Goal: Task Accomplishment & Management: Manage account settings

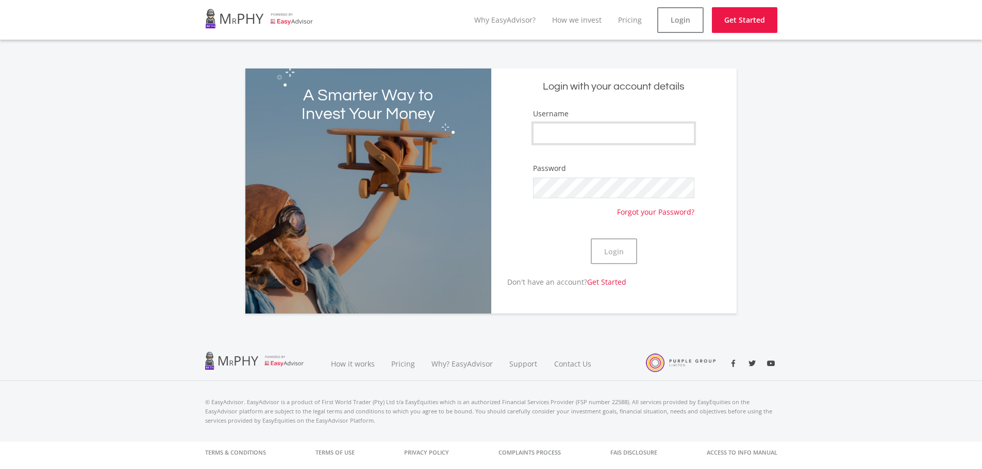
type input "mkthosago"
click at [649, 247] on div "Login" at bounding box center [613, 251] width 161 height 50
click at [627, 252] on button "Login" at bounding box center [613, 252] width 46 height 26
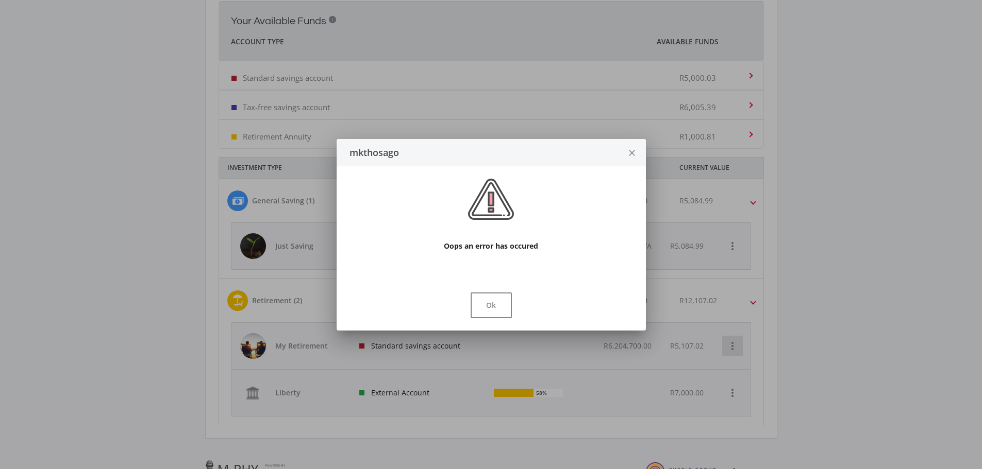
click at [736, 351] on div at bounding box center [491, 234] width 982 height 469
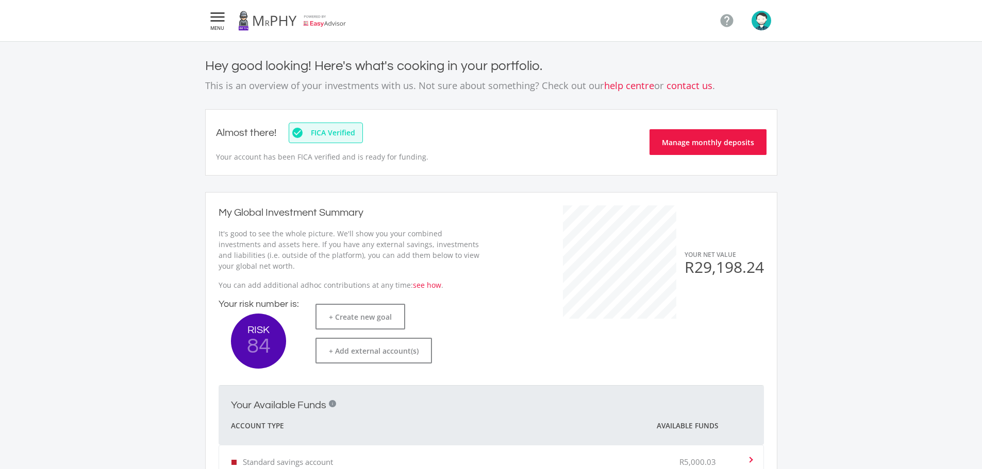
scroll to position [384, 0]
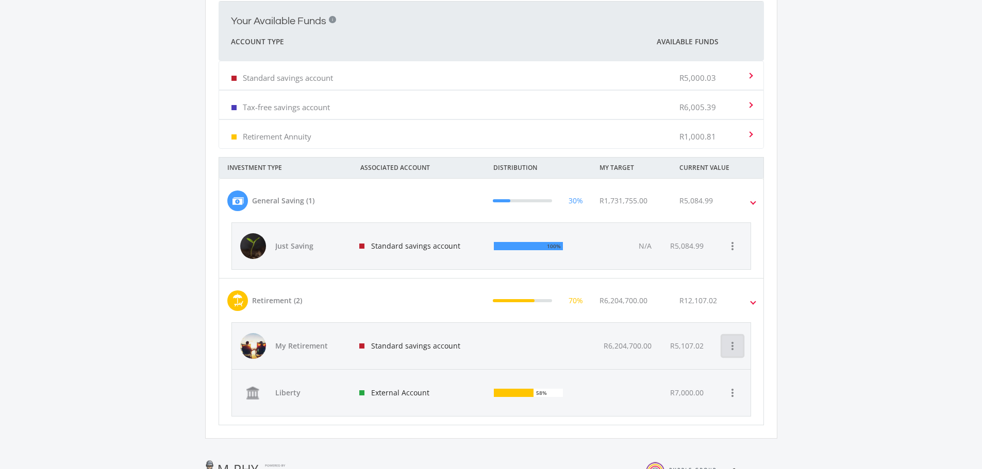
click at [736, 351] on icon "more_vert" at bounding box center [732, 346] width 12 height 12
click at [745, 374] on button "View Goal" at bounding box center [777, 373] width 111 height 25
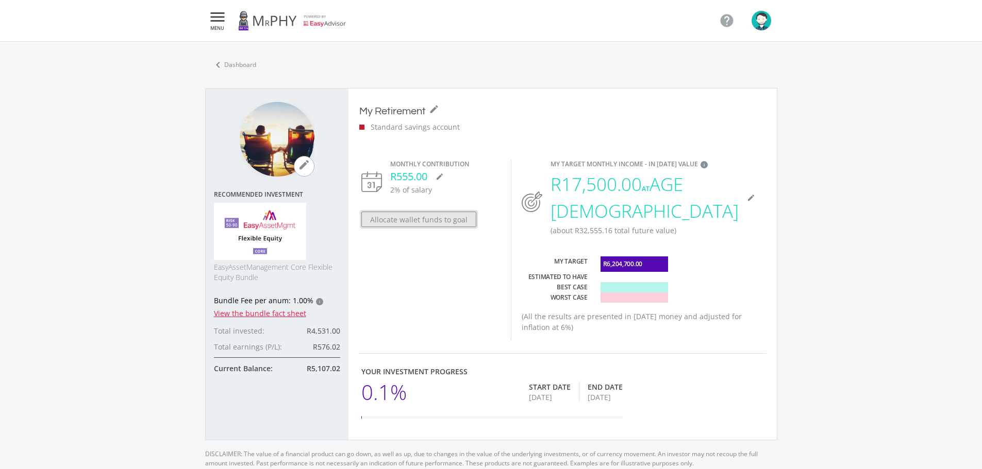
click at [449, 219] on button "Allocate wallet funds to goal" at bounding box center [418, 219] width 115 height 15
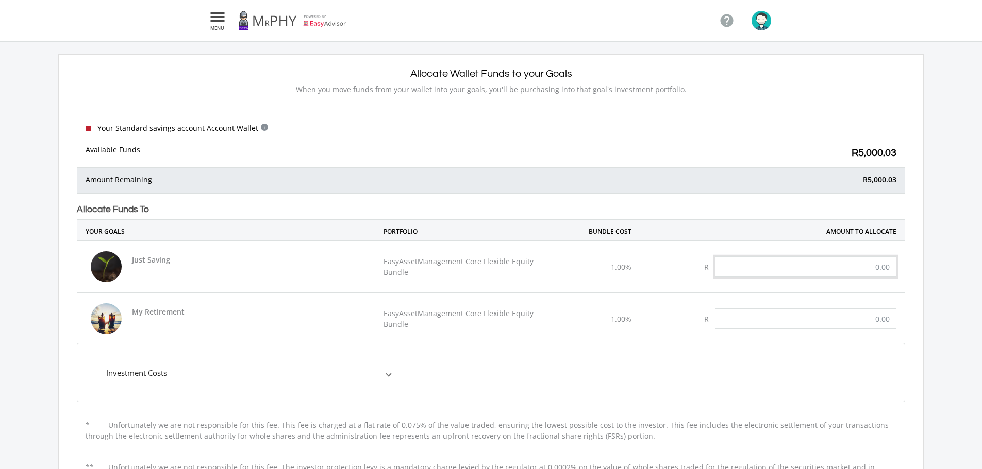
click at [837, 275] on input "text" at bounding box center [805, 267] width 181 height 21
type input "1,000.00"
click at [885, 323] on input "text" at bounding box center [805, 319] width 181 height 21
type input "1,000.00"
click at [693, 364] on mat-expansion-panel "Investment Costs Broker Commission 0.25% Advice Fee per anum 0.30% Bundle Fee p…" at bounding box center [491, 372] width 828 height 59
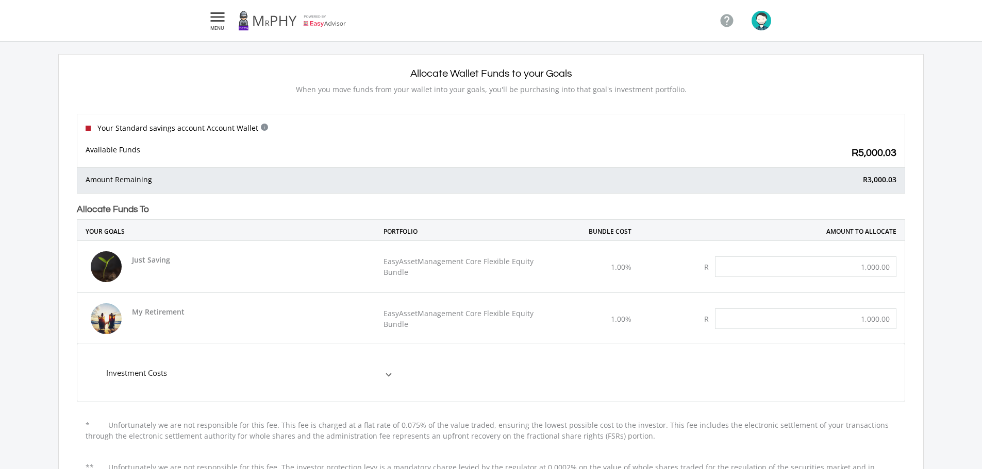
click at [392, 384] on mat-expansion-panel-header "Investment Costs" at bounding box center [248, 372] width 309 height 41
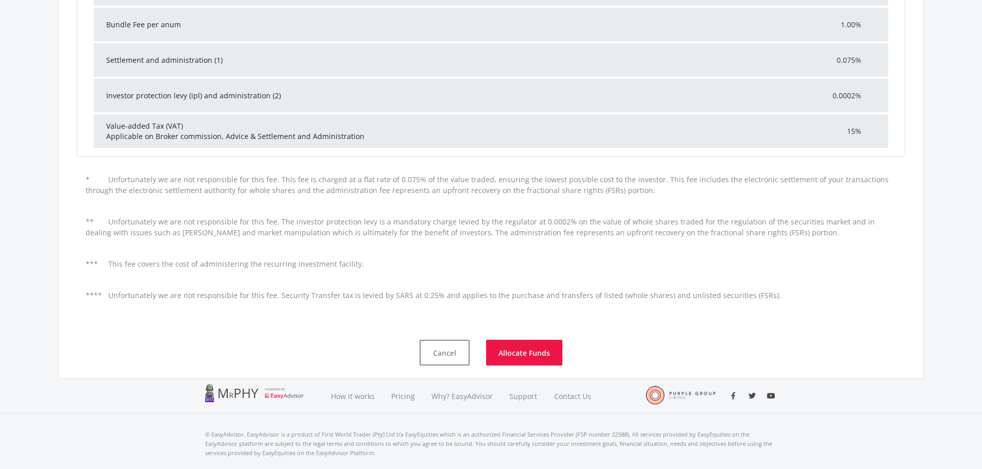
scroll to position [464, 0]
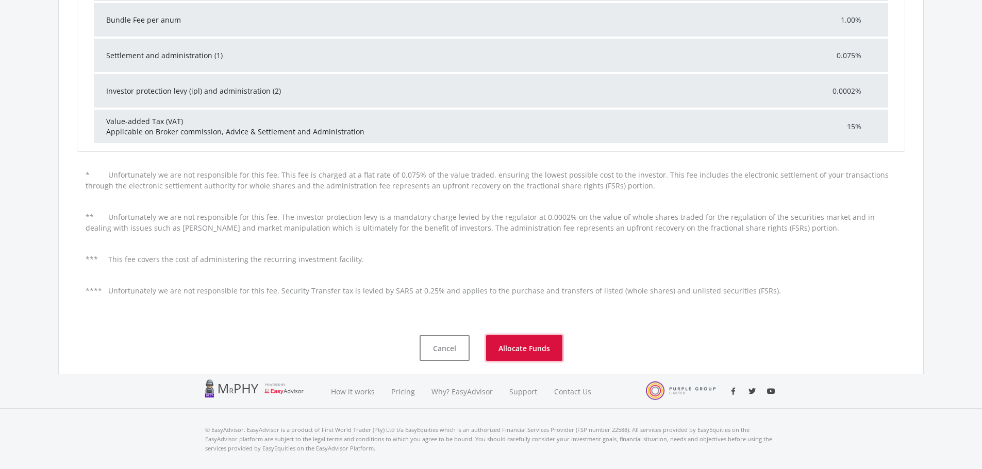
click at [516, 347] on button "Allocate Funds" at bounding box center [524, 348] width 76 height 26
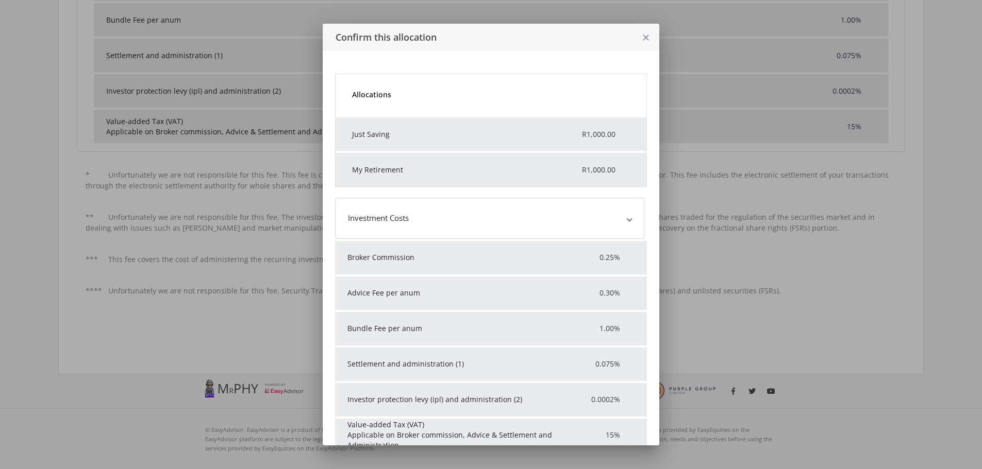
scroll to position [0, 0]
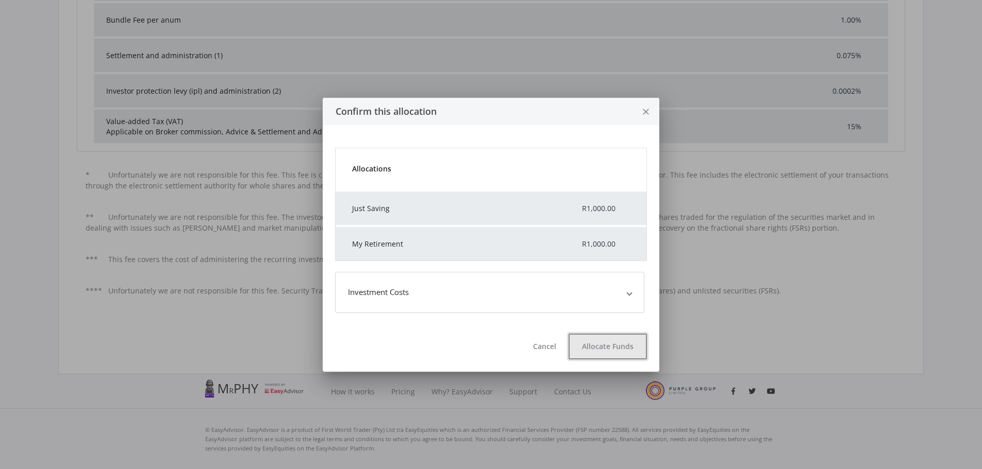
click at [597, 341] on button "Allocate Funds" at bounding box center [607, 347] width 78 height 26
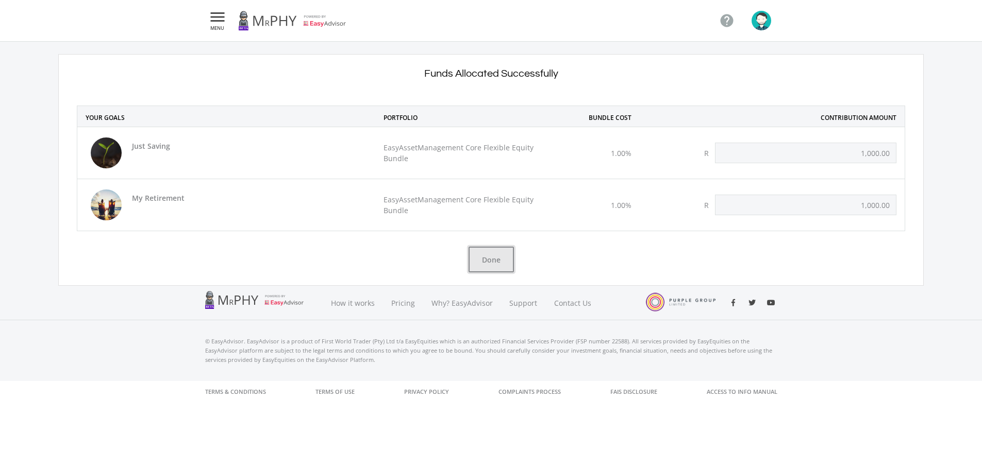
click at [488, 251] on button "Done" at bounding box center [490, 260] width 45 height 26
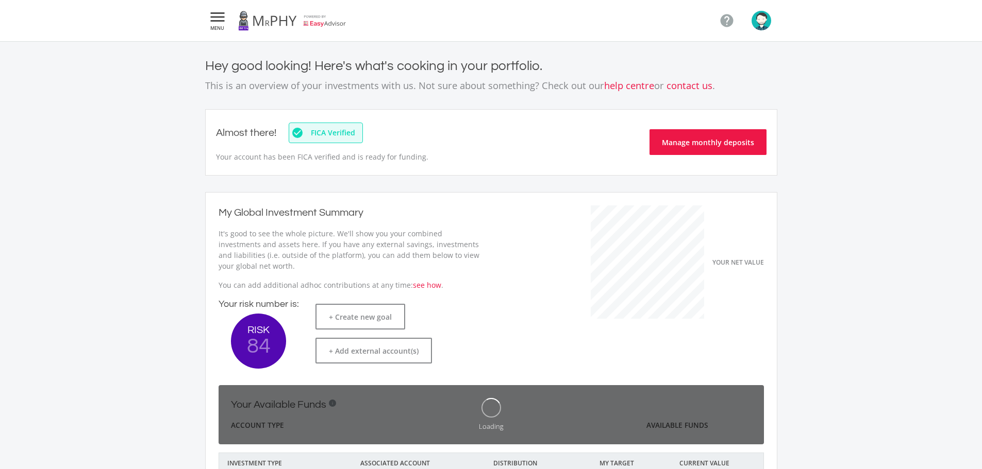
scroll to position [163, 283]
click at [713, 152] on body " MENU  Hey good looking! Here's what's cooking in your portfolio. This is an …" at bounding box center [491, 425] width 982 height 851
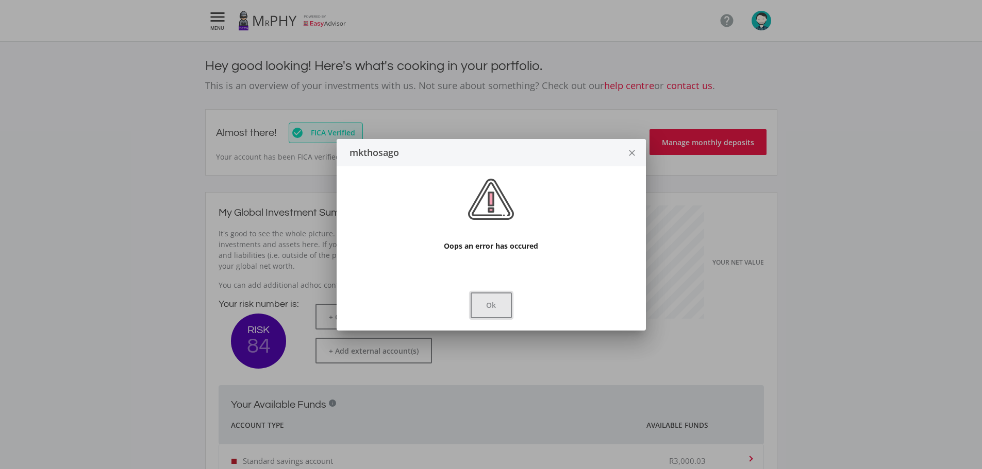
click at [498, 307] on button "Ok" at bounding box center [490, 306] width 41 height 26
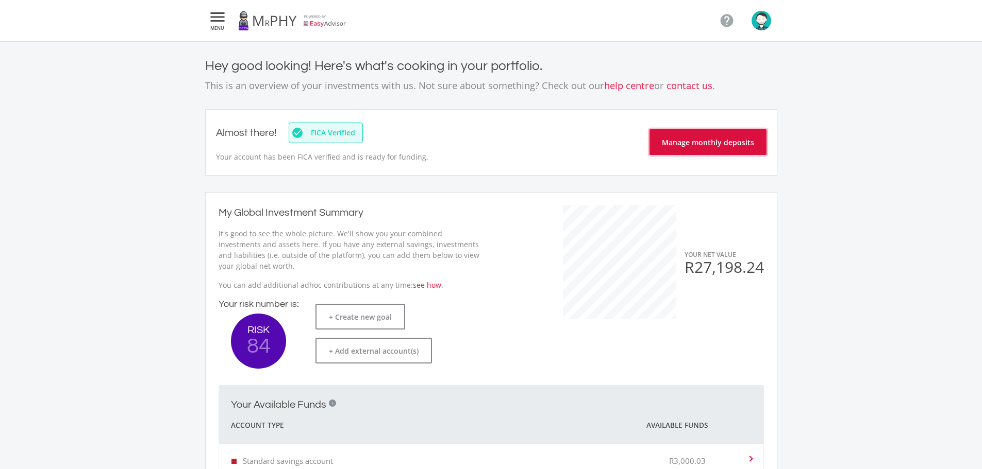
click at [714, 146] on button "Manage monthly deposits" at bounding box center [707, 142] width 117 height 26
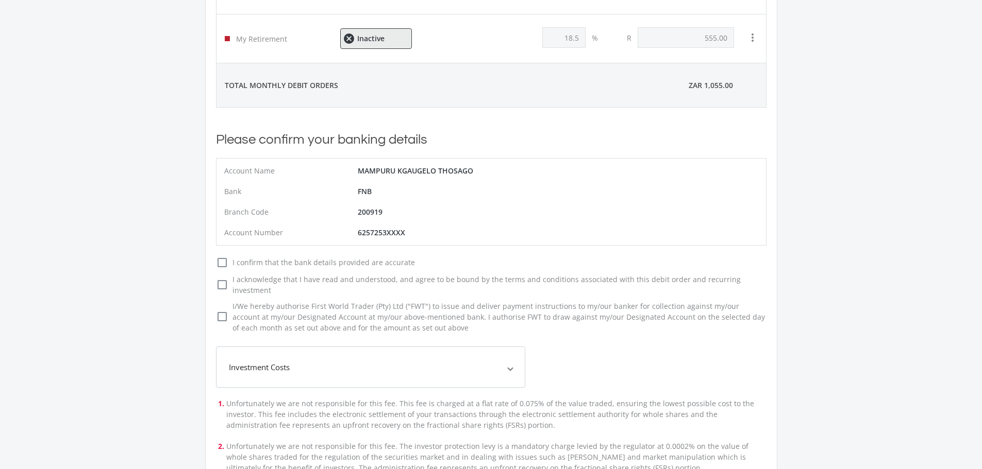
scroll to position [155, 0]
click at [226, 264] on icon "check_box_outline_blank" at bounding box center [222, 262] width 12 height 12
click at [206, 258] on input "check_box_outline_blank check_box I confirm that the bank details provided are …" at bounding box center [206, 258] width 0 height 0
click at [219, 281] on icon "check_box_outline_blank" at bounding box center [222, 284] width 12 height 12
click at [206, 275] on input "check_box_outline_blank check_box I acknowledge that I have read and understood…" at bounding box center [206, 275] width 0 height 0
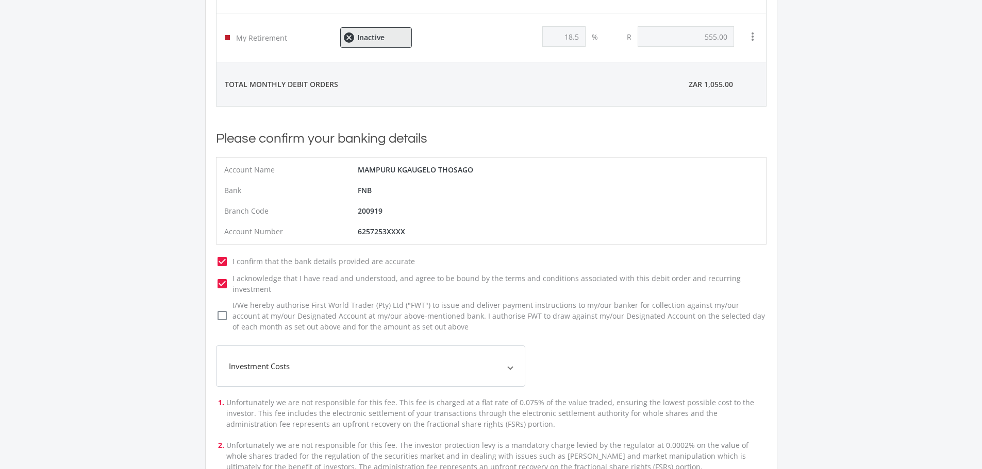
click at [224, 310] on icon "check_box_outline_blank" at bounding box center [222, 316] width 12 height 12
click at [206, 302] on input "check_box_outline_blank check_box I/We hereby authorise First World Trader (Pty…" at bounding box center [206, 302] width 0 height 0
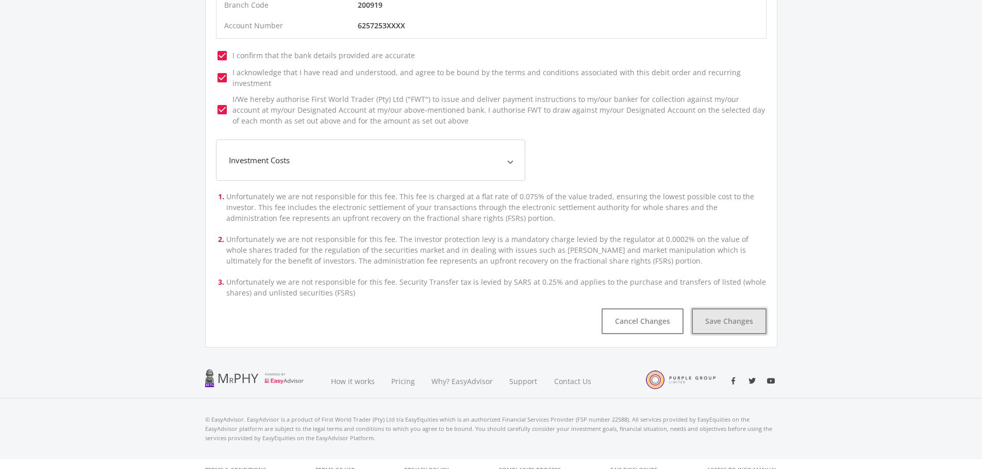
click at [714, 312] on button "Save Changes" at bounding box center [728, 322] width 75 height 26
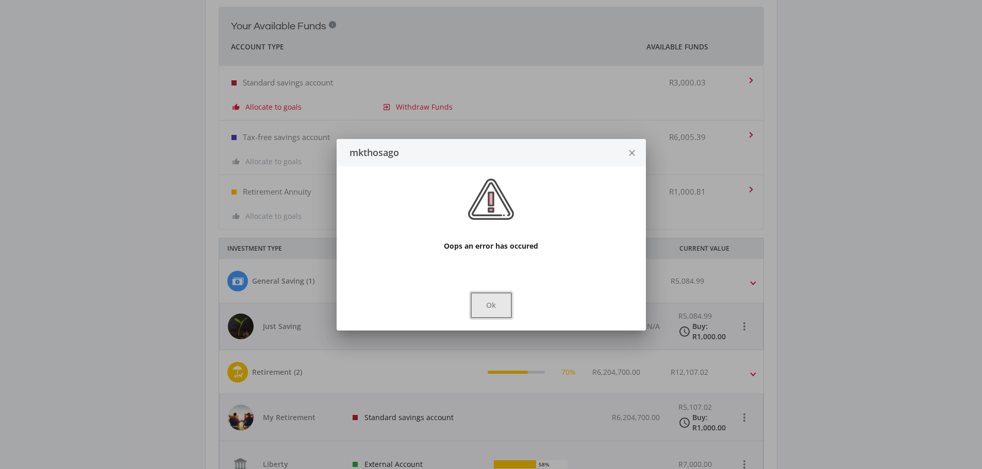
click at [498, 303] on button "Ok" at bounding box center [490, 306] width 41 height 26
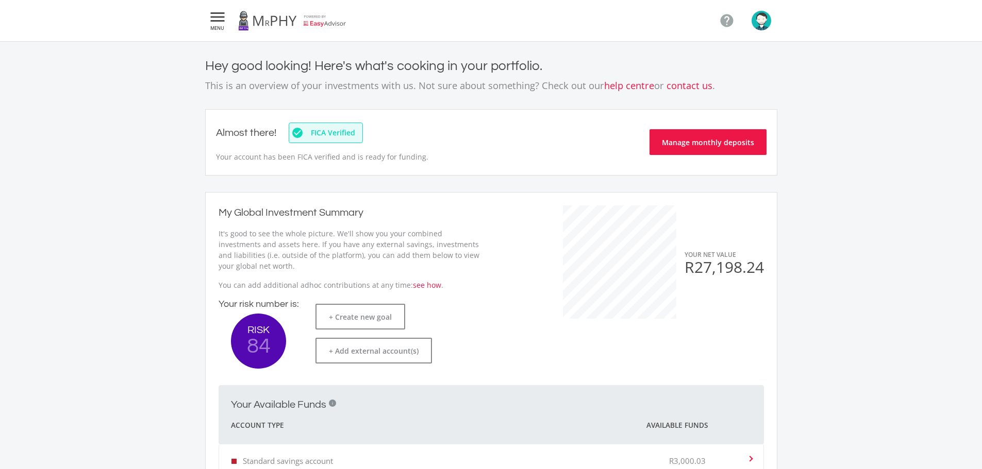
click at [335, 19] on link at bounding box center [292, 20] width 108 height 29
click at [336, 24] on link at bounding box center [292, 20] width 108 height 29
click at [329, 23] on link at bounding box center [292, 20] width 108 height 29
